Goal: Information Seeking & Learning: Learn about a topic

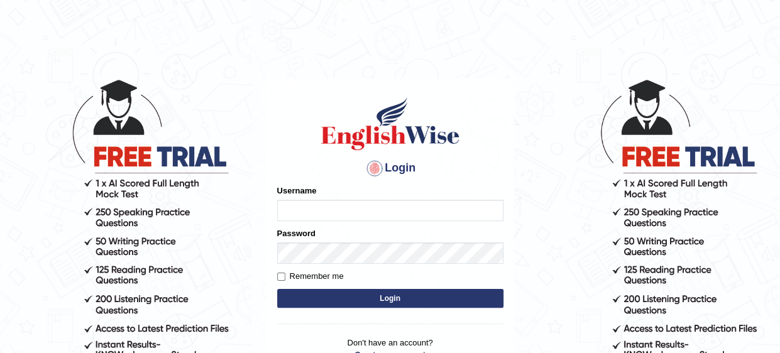
type input "Mahak_a24"
click at [392, 301] on button "Login" at bounding box center [390, 298] width 226 height 19
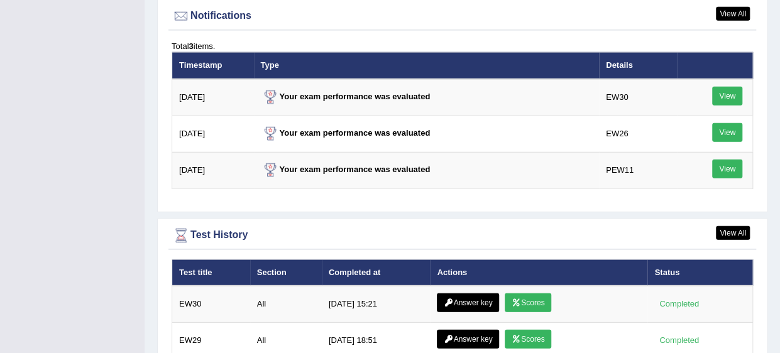
scroll to position [1626, 0]
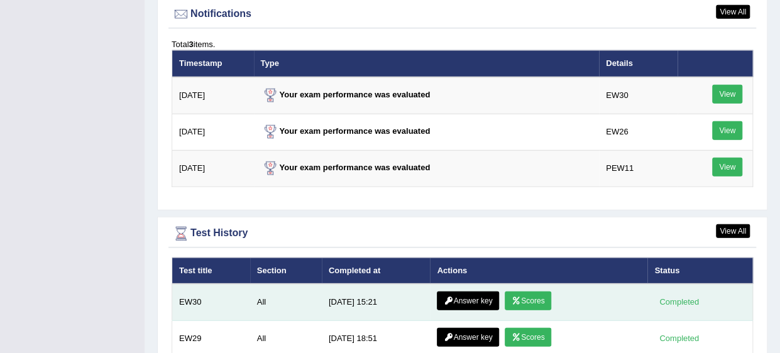
click at [450, 291] on link "Answer key" at bounding box center [468, 300] width 62 height 19
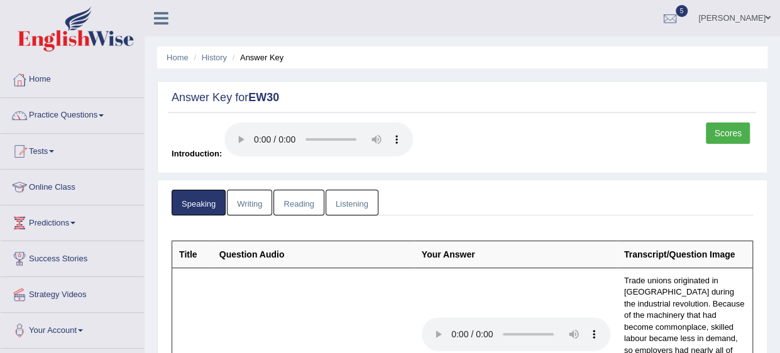
click at [253, 206] on link "Writing" at bounding box center [249, 203] width 45 height 26
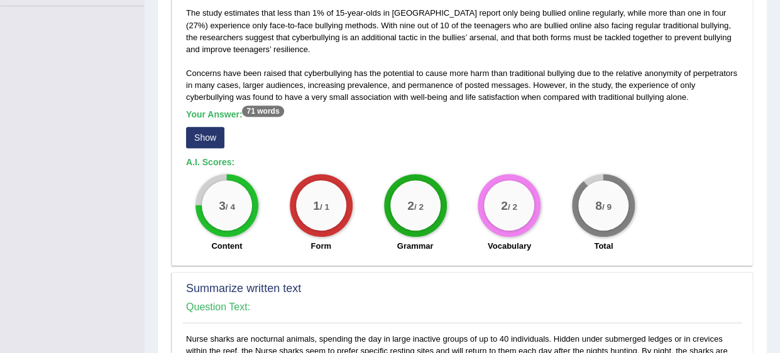
scroll to position [343, 0]
click at [207, 139] on button "Show" at bounding box center [205, 136] width 38 height 21
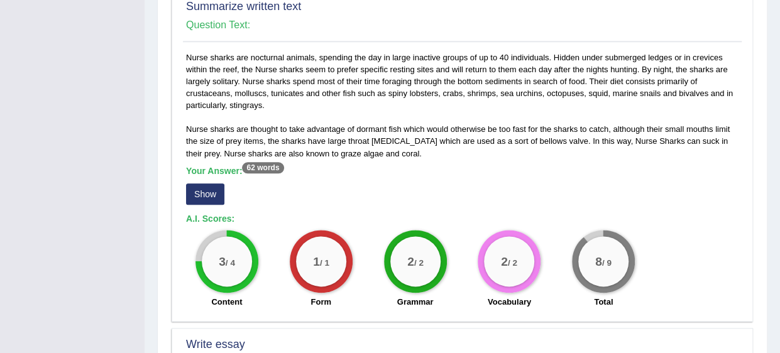
scroll to position [648, 0]
click at [202, 185] on button "Show" at bounding box center [205, 193] width 38 height 21
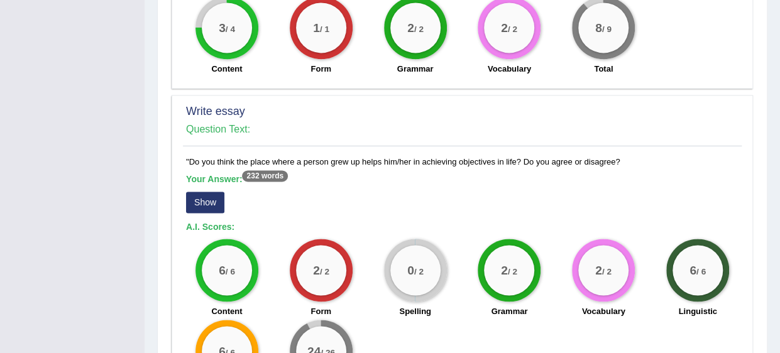
scroll to position [893, 0]
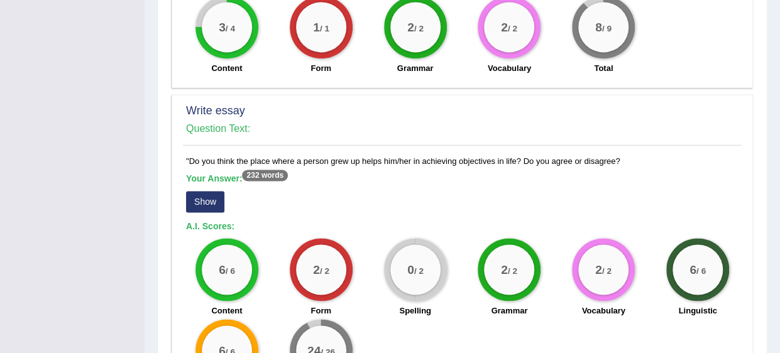
click at [204, 195] on button "Show" at bounding box center [205, 201] width 38 height 21
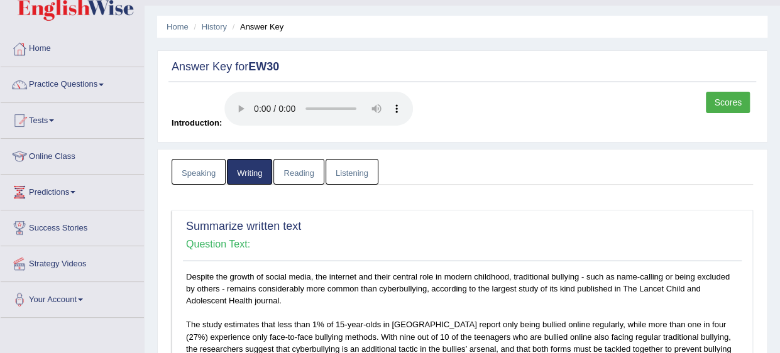
scroll to position [0, 0]
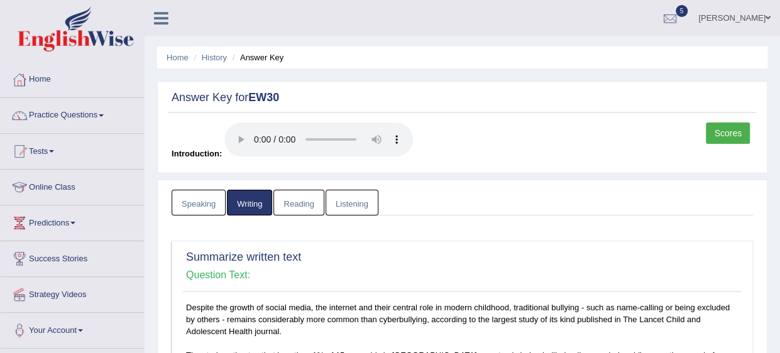
click at [305, 201] on link "Reading" at bounding box center [298, 203] width 50 height 26
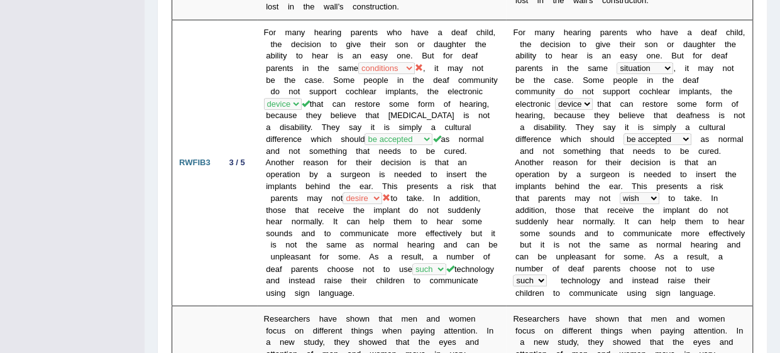
scroll to position [879, 0]
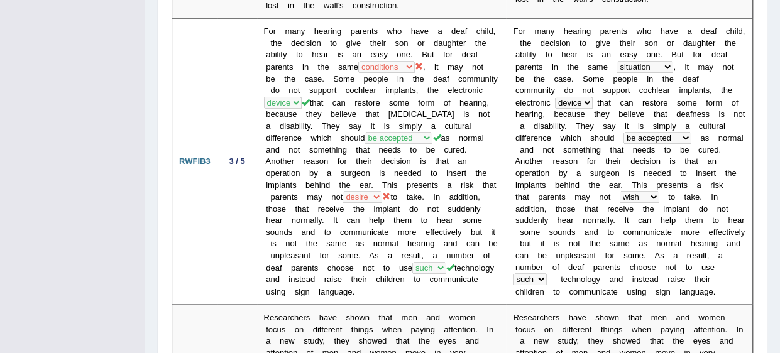
click at [334, 234] on td "For many hearing parents who have a deaf child, the decision to give their son …" at bounding box center [381, 162] width 249 height 286
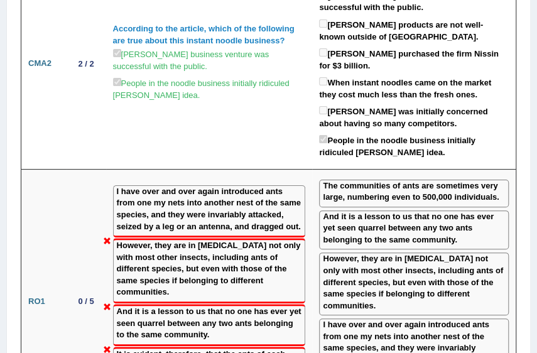
scroll to position [2408, 0]
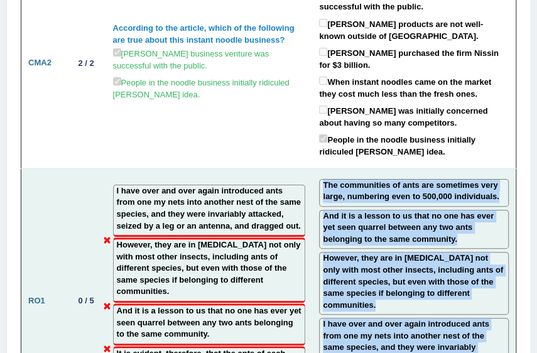
drag, startPoint x: 322, startPoint y: 64, endPoint x: 514, endPoint y: 271, distance: 282.6
click at [514, 271] on td "The communities of ants are sometimes very large, numbering even to 500,000 ind…" at bounding box center [414, 300] width 204 height 265
copy td "The communities of ants are sometimes very large, numbering even to 500,000 ind…"
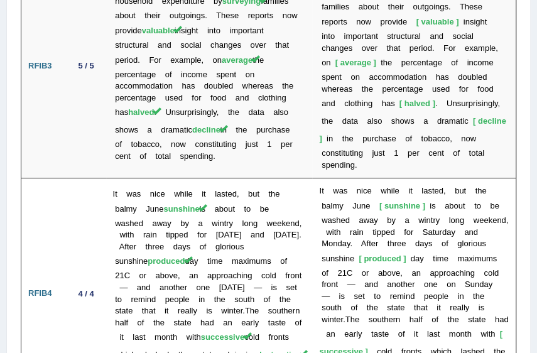
scroll to position [3724, 0]
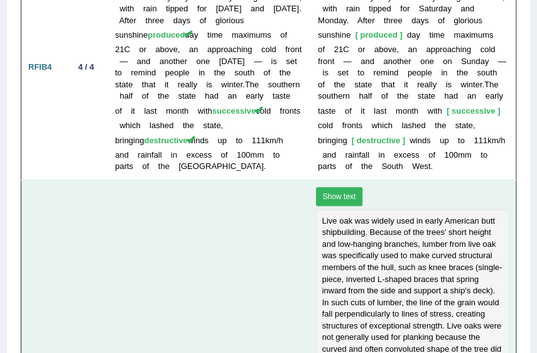
scroll to position [3878, 0]
